Goal: Information Seeking & Learning: Learn about a topic

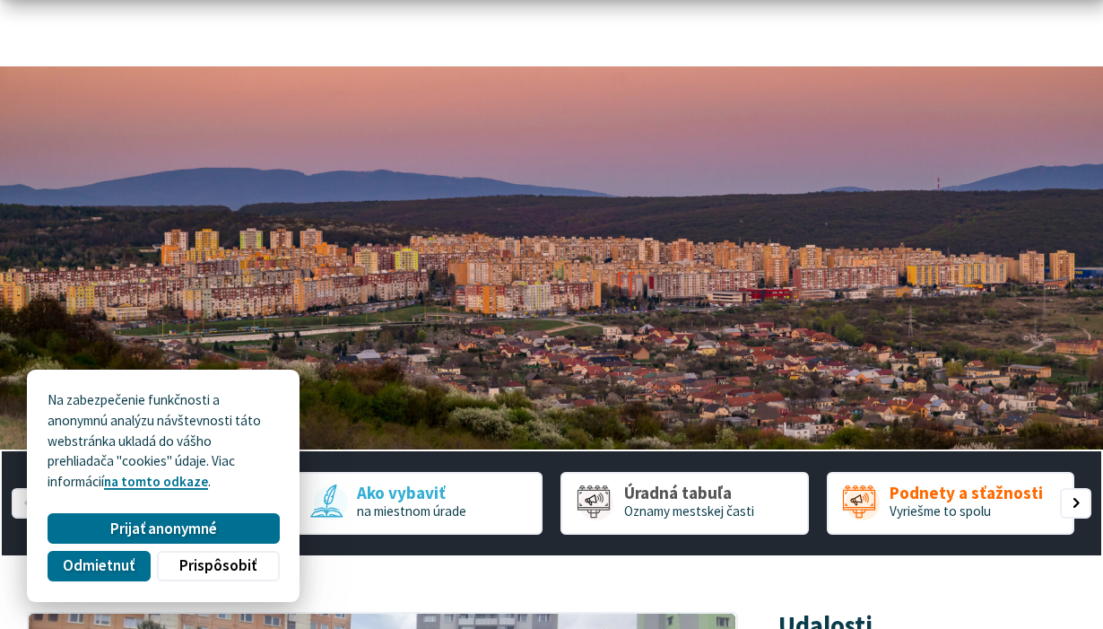
scroll to position [144, 0]
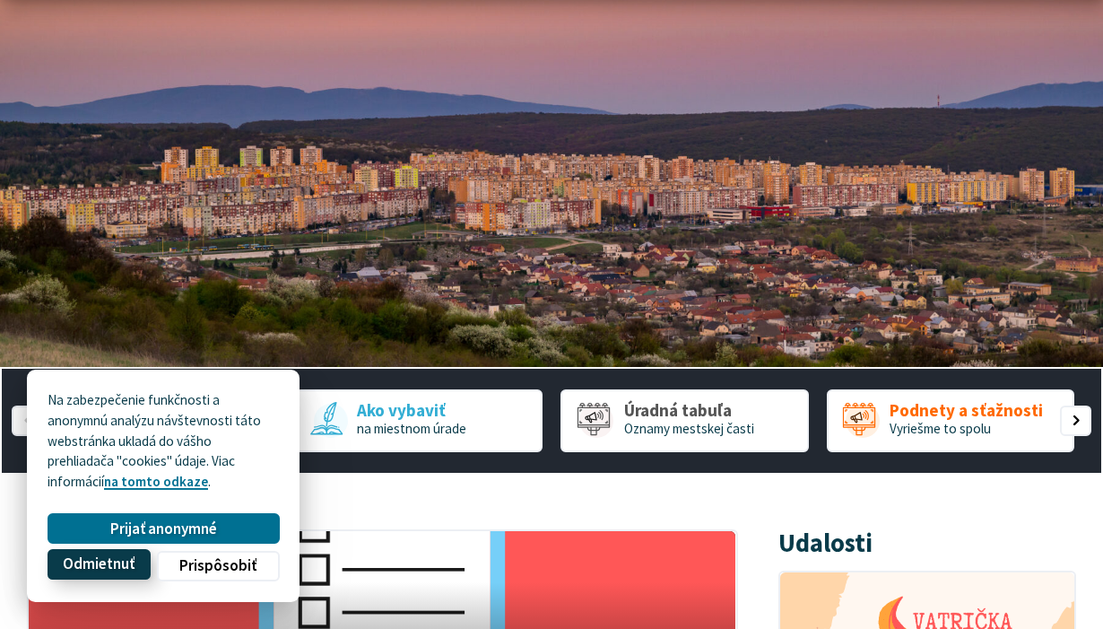
click at [127, 563] on span "Odmietnuť" at bounding box center [99, 564] width 72 height 19
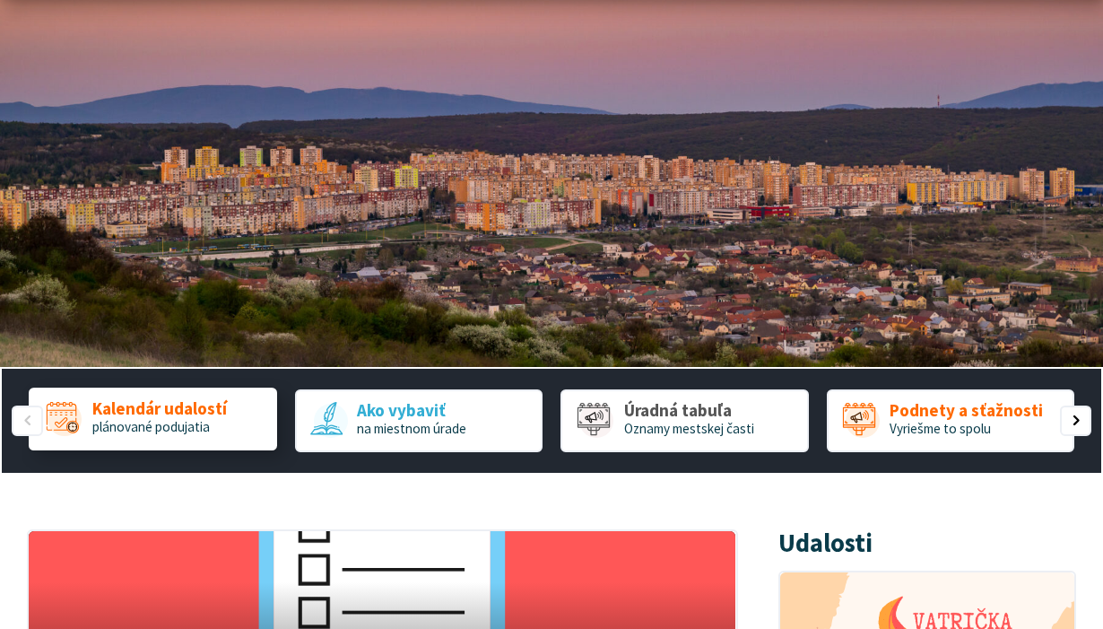
click at [147, 406] on span "Kalendár udalostí" at bounding box center [159, 409] width 135 height 19
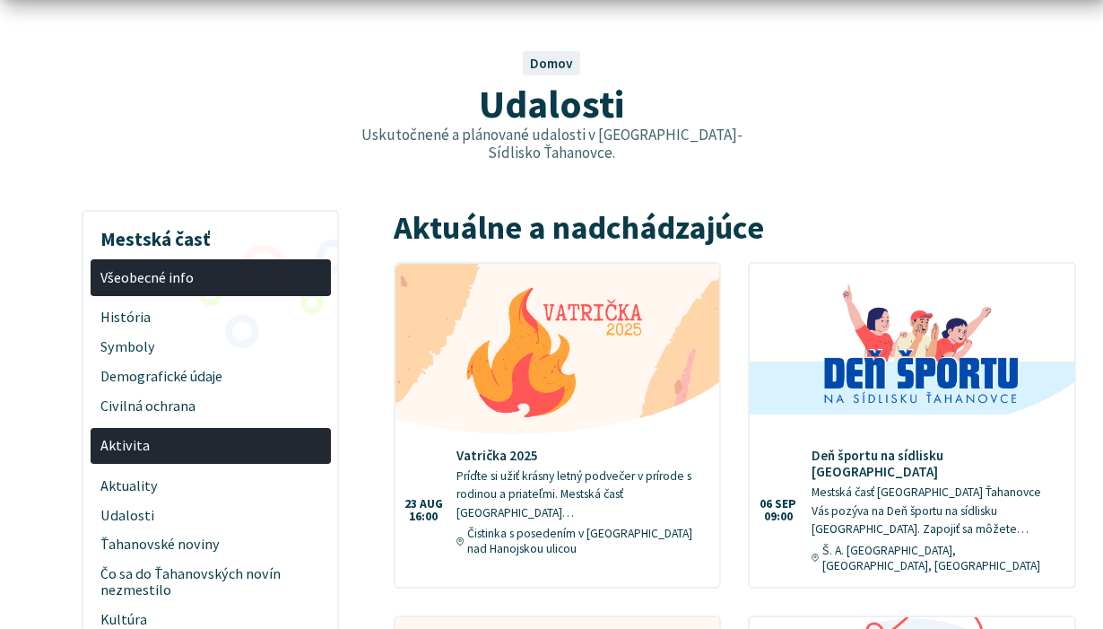
scroll to position [179, 0]
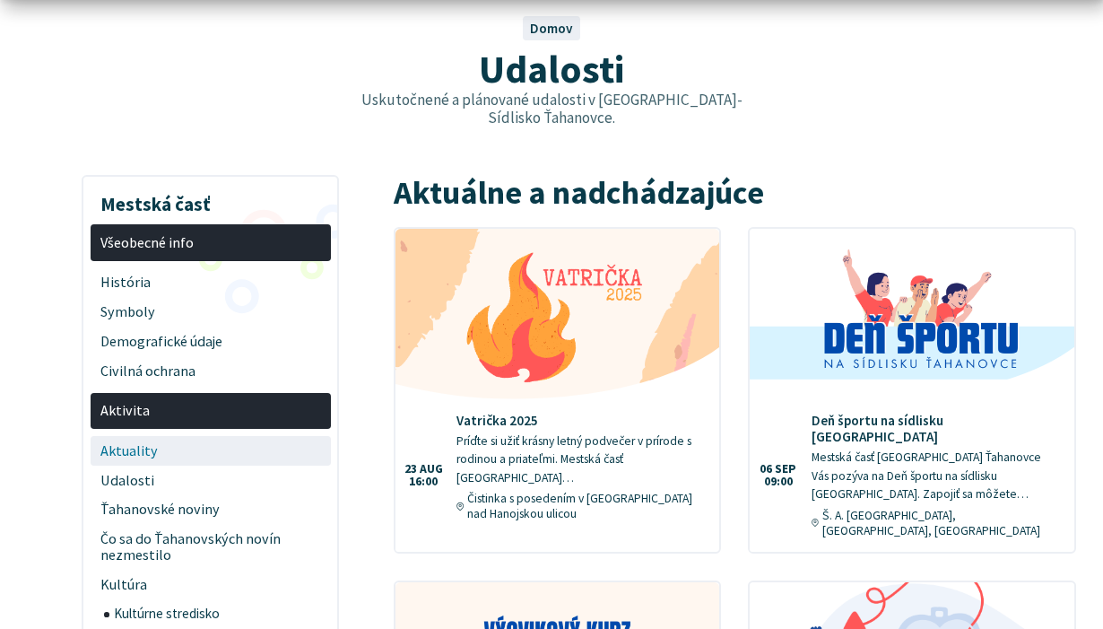
click at [139, 436] on span "Aktuality" at bounding box center [210, 451] width 220 height 30
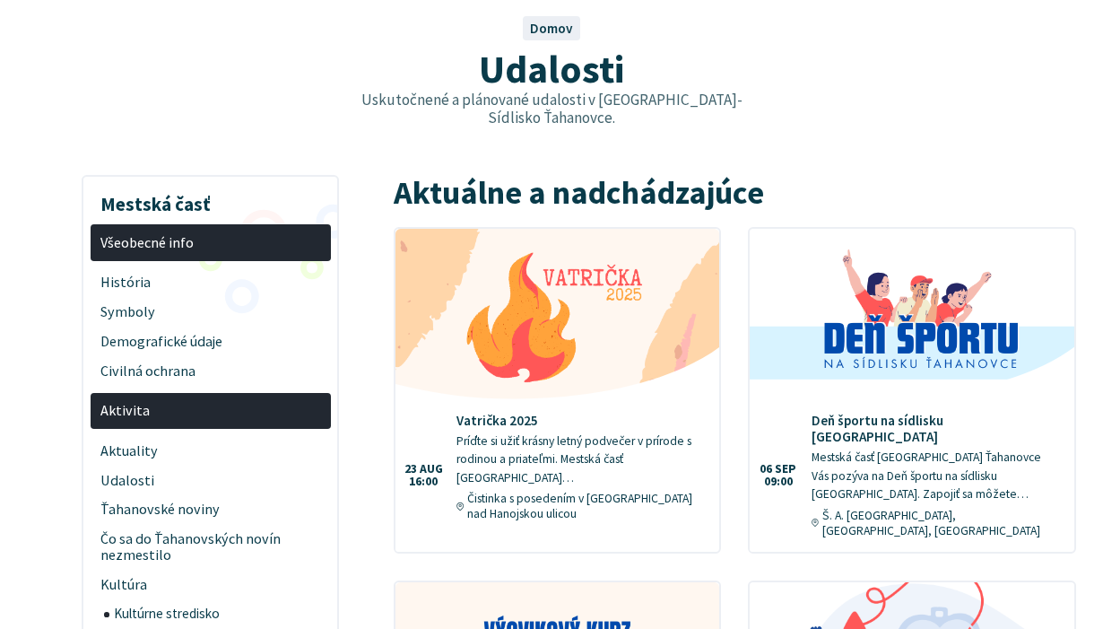
scroll to position [179, 0]
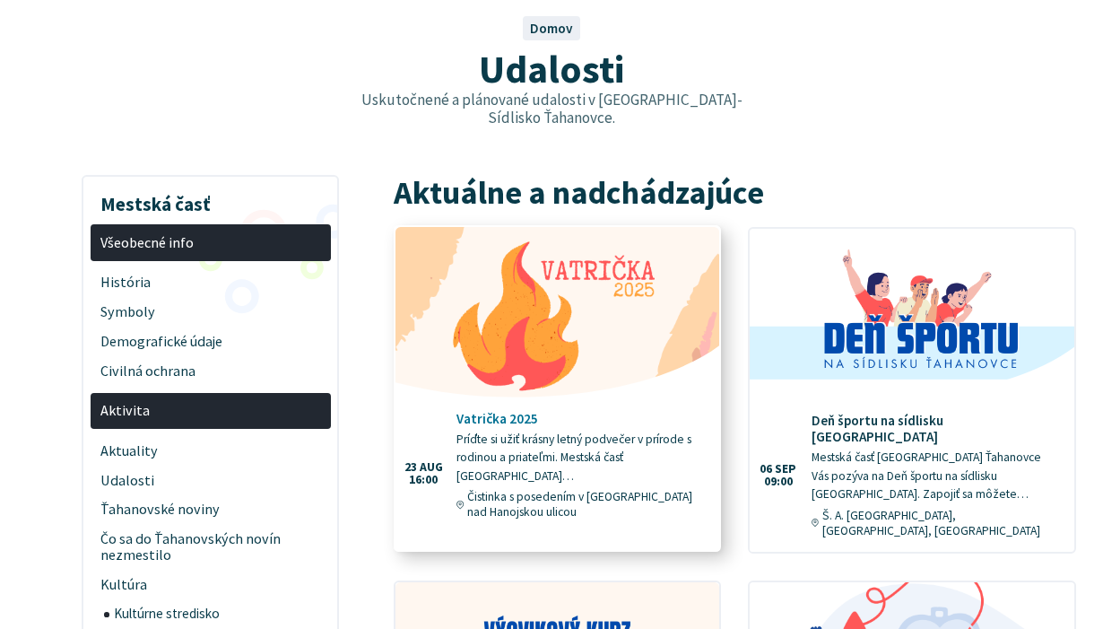
click at [501, 431] on p "Príďte si užiť krásny letný podvečer v prírode s rodinou a priateľmi. Mestská č…" at bounding box center [581, 459] width 249 height 56
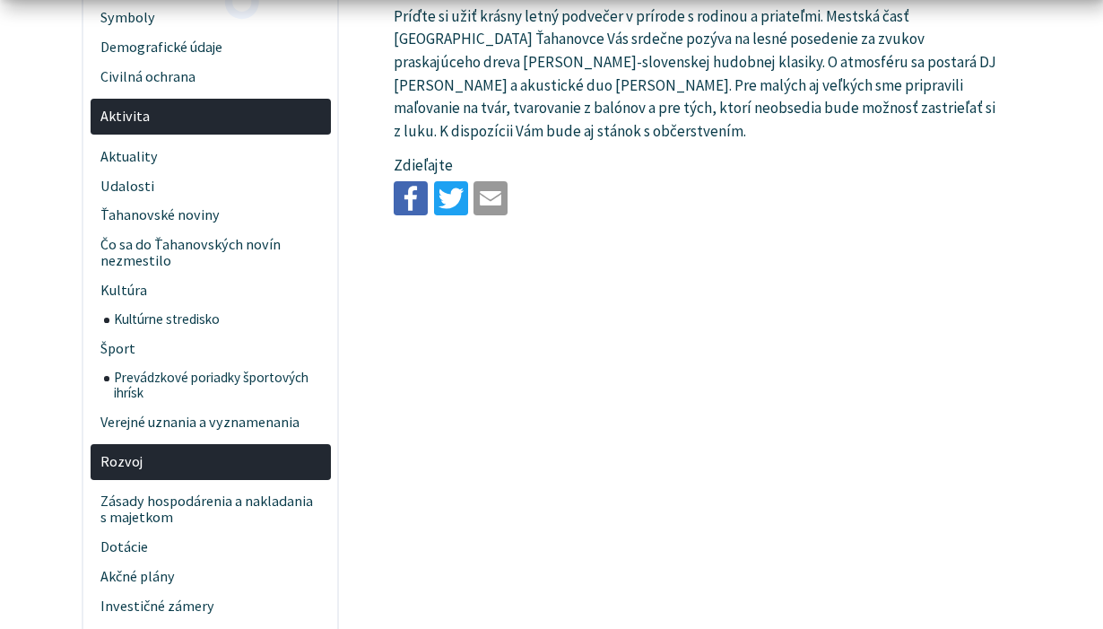
scroll to position [574, 0]
